Goal: Task Accomplishment & Management: Manage account settings

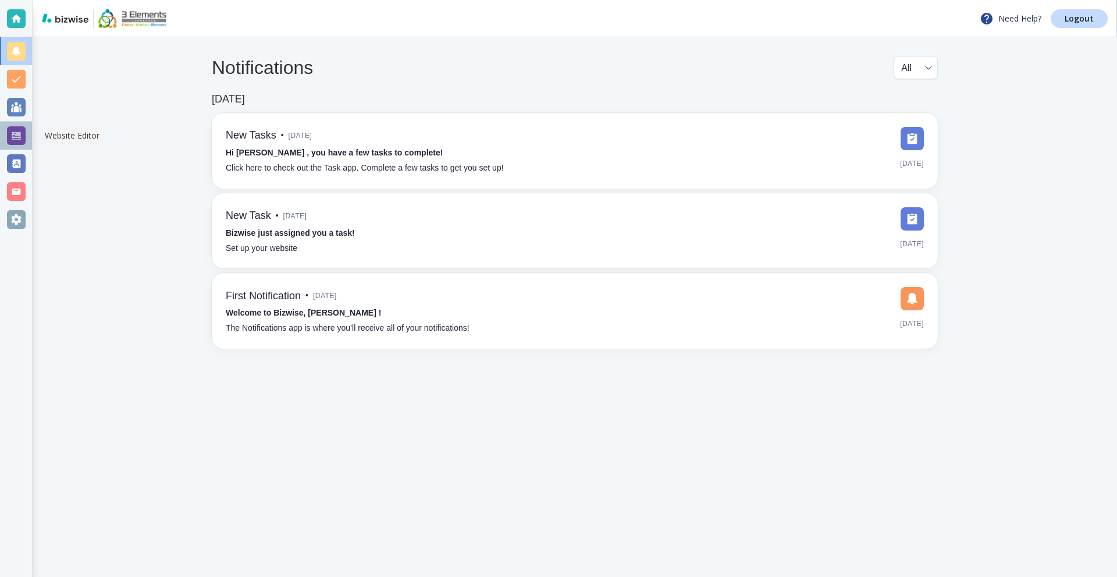
click at [13, 137] on div at bounding box center [16, 135] width 19 height 19
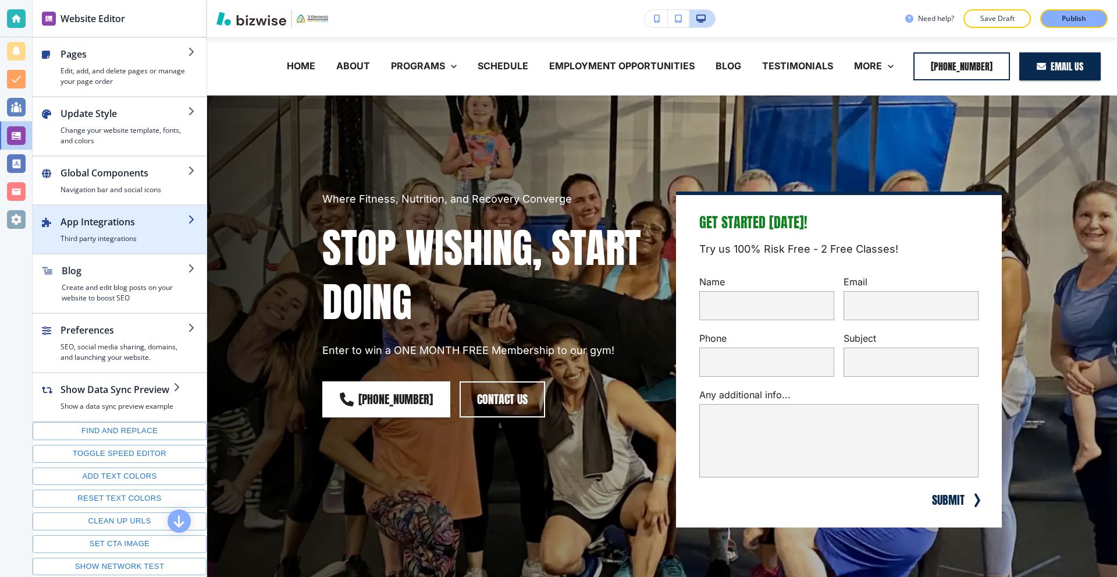
click at [112, 234] on h4 "Third party integrations" at bounding box center [124, 238] width 127 height 10
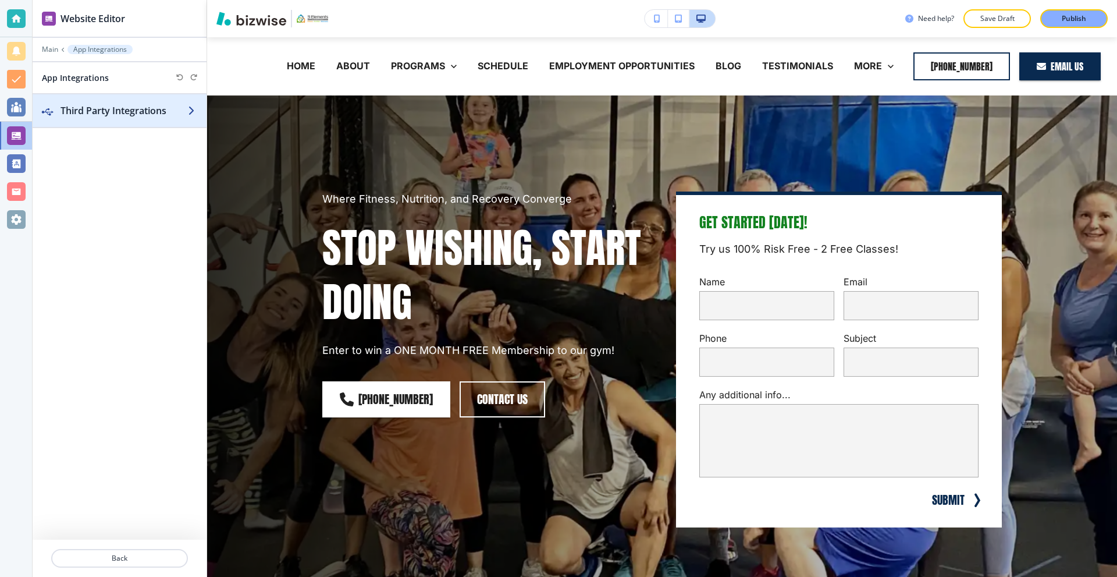
click at [122, 116] on h2 "Third Party Integrations" at bounding box center [124, 111] width 127 height 14
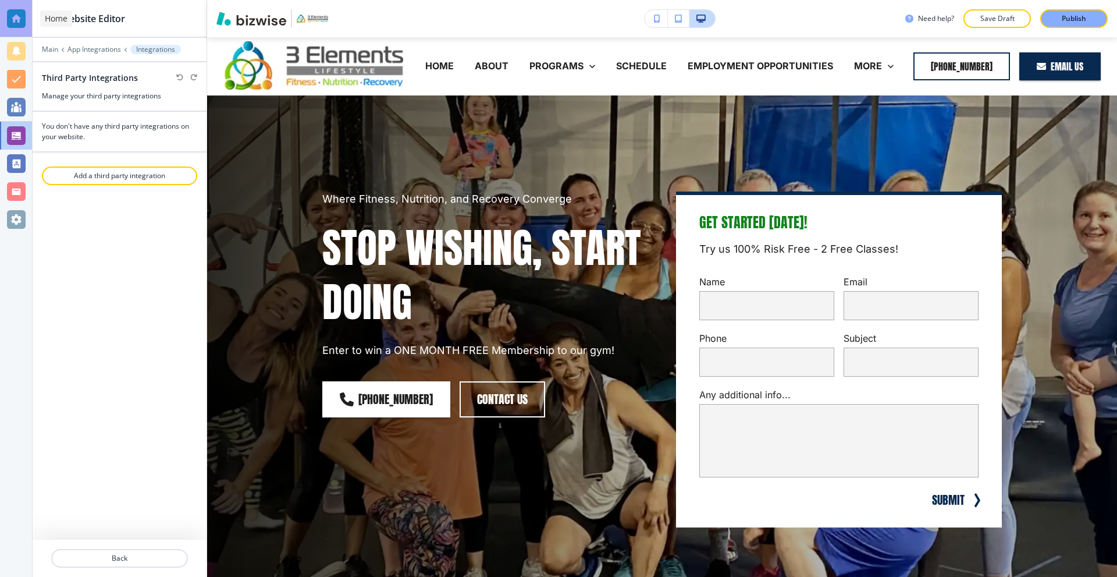
click at [15, 13] on div at bounding box center [16, 18] width 19 height 19
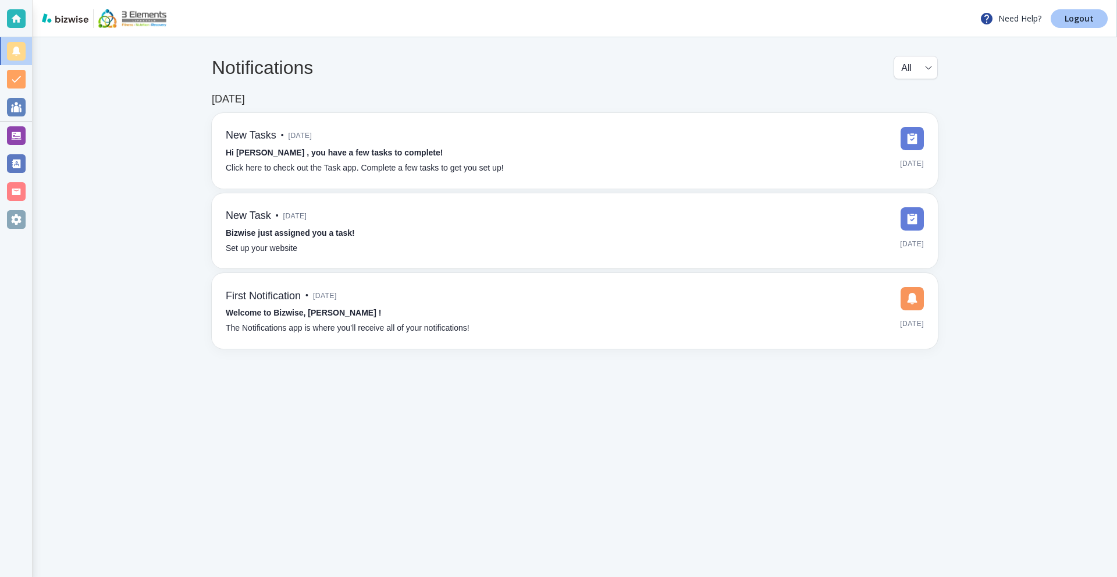
click at [1076, 20] on p "Logout" at bounding box center [1079, 19] width 29 height 8
